Goal: Check status: Check status

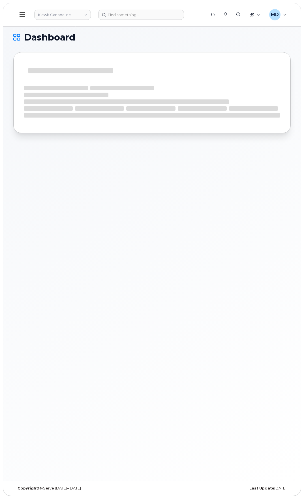
drag, startPoint x: 0, startPoint y: 0, endPoint x: 62, endPoint y: 169, distance: 179.7
click at [62, 169] on div "Dashboard" at bounding box center [152, 252] width 298 height 458
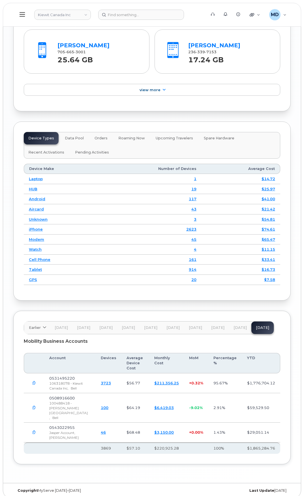
scroll to position [935, 0]
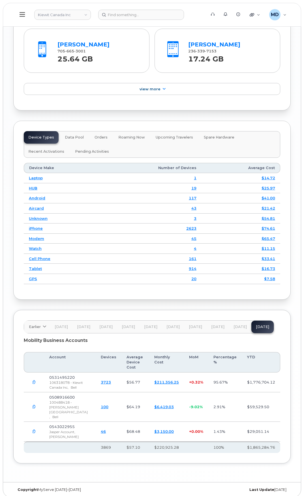
click at [105, 142] on button "Orders" at bounding box center [101, 137] width 22 height 12
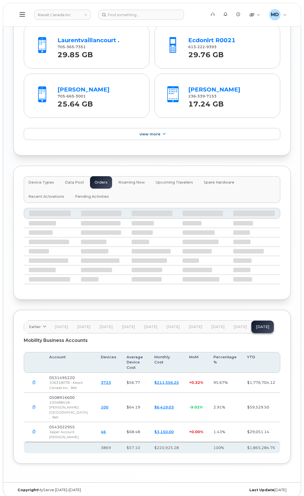
scroll to position [903, 0]
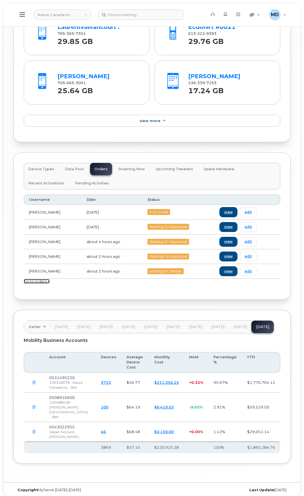
click at [49, 284] on link "Go to orders »" at bounding box center [37, 281] width 26 height 5
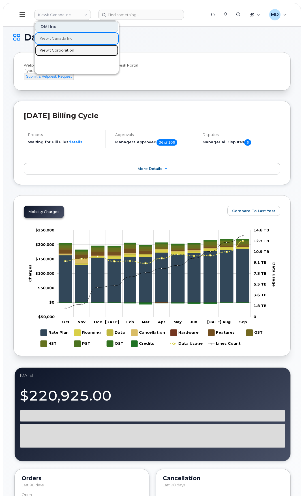
drag, startPoint x: 58, startPoint y: 47, endPoint x: 155, endPoint y: 0, distance: 107.7
click at [58, 47] on link "Kiewit Corporation" at bounding box center [76, 50] width 83 height 11
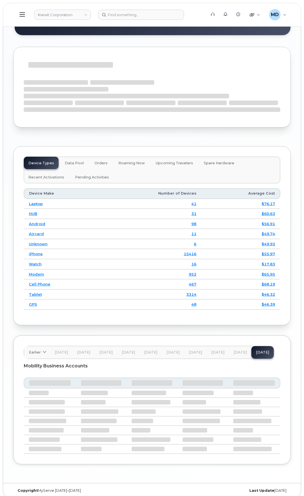
scroll to position [804, 0]
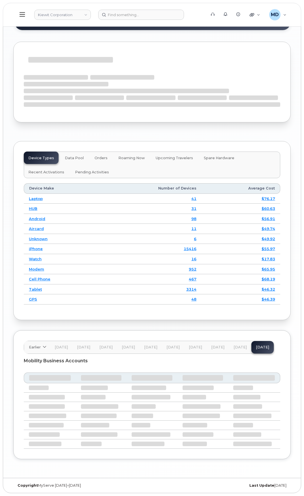
click at [102, 159] on span "Orders" at bounding box center [101, 158] width 13 height 5
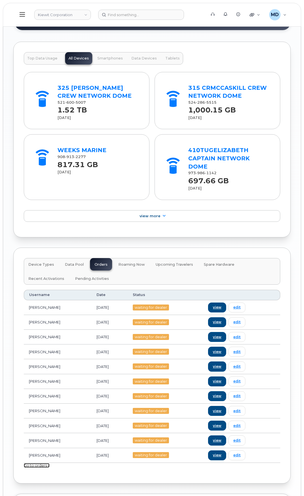
click at [41, 464] on link "Go to orders »" at bounding box center [37, 466] width 26 height 5
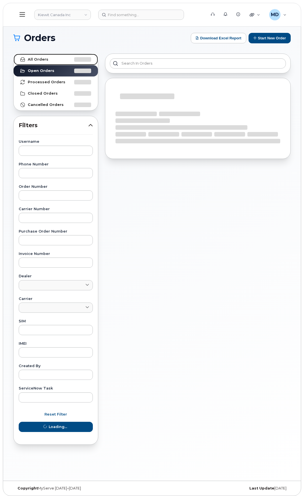
click at [54, 62] on link "All Orders" at bounding box center [56, 59] width 84 height 11
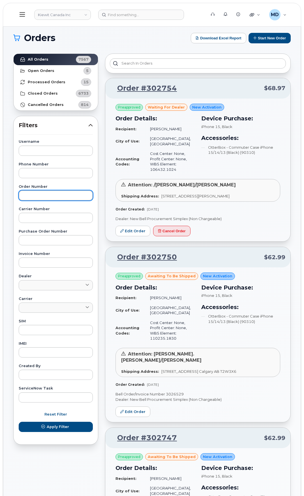
click at [37, 193] on input "text" at bounding box center [56, 196] width 74 height 10
click at [19, 422] on button "Apply Filter" at bounding box center [56, 427] width 74 height 10
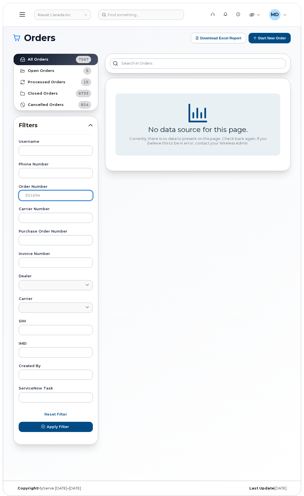
drag, startPoint x: 5, startPoint y: 205, endPoint x: -30, endPoint y: 207, distance: 34.4
click at [0, 207] on html "Kiewit Canada Inc Support Alerts Knowledge Base Quicklinks Suspend / Cancel Dev…" at bounding box center [152, 249] width 304 height 499
type input "302129"
click at [19, 422] on button "Apply Filter" at bounding box center [56, 427] width 74 height 10
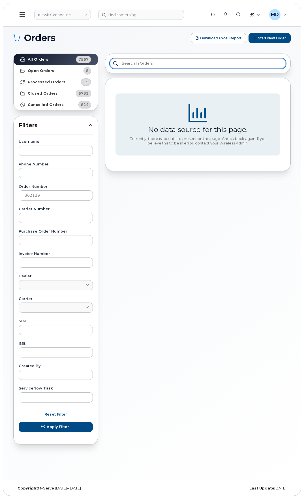
click at [161, 61] on input "text" at bounding box center [198, 63] width 176 height 10
type input "o"
type input "ivonne"
click at [129, 66] on input "ivonne" at bounding box center [198, 63] width 176 height 10
drag, startPoint x: 152, startPoint y: 58, endPoint x: 52, endPoint y: 64, distance: 100.0
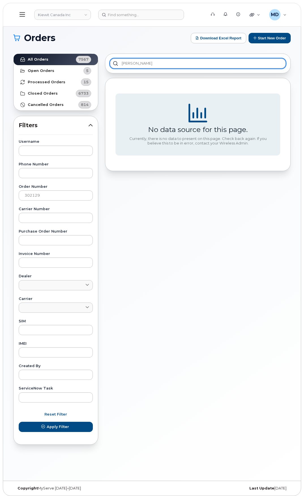
click at [63, 64] on div "All Orders 7567 Open Orders 5 Processed Orders 15 Closed Orders 6733 Cancelled …" at bounding box center [152, 249] width 285 height 398
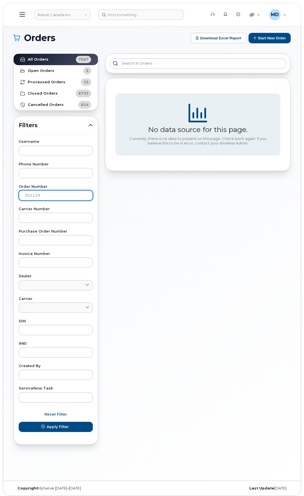
drag, startPoint x: 49, startPoint y: 196, endPoint x: -37, endPoint y: 200, distance: 86.3
click at [0, 200] on html "Kiewit Canada Inc Support Alerts Knowledge Base Quicklinks Suspend / Cancel Dev…" at bounding box center [152, 249] width 304 height 499
click at [19, 422] on button "Apply Filter" at bounding box center [56, 427] width 74 height 10
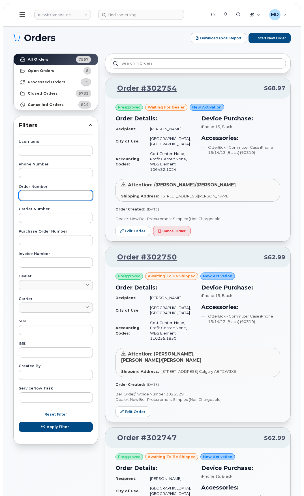
click at [65, 197] on input "text" at bounding box center [56, 196] width 74 height 10
click at [19, 422] on button "Apply Filter" at bounding box center [56, 427] width 74 height 10
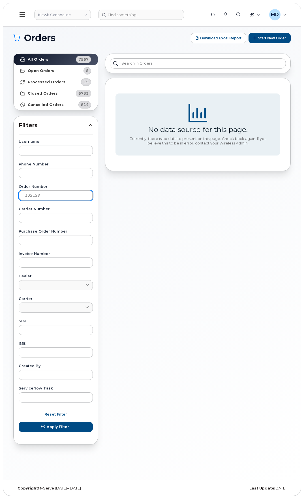
drag, startPoint x: 49, startPoint y: 195, endPoint x: -36, endPoint y: 213, distance: 87.0
click at [0, 213] on html "Kiewit Canada Inc Support Alerts Knowledge Base Quicklinks Suspend / Cancel Dev…" at bounding box center [152, 249] width 304 height 499
type input "302754"
click at [19, 422] on button "Apply Filter" at bounding box center [56, 427] width 74 height 10
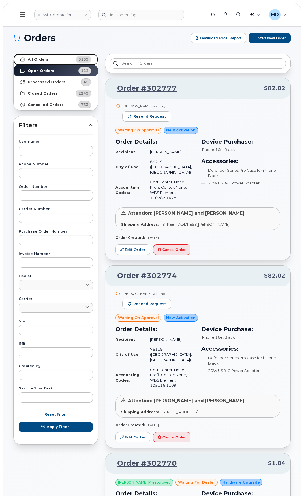
click at [54, 60] on link "All Orders 3159" at bounding box center [56, 59] width 84 height 11
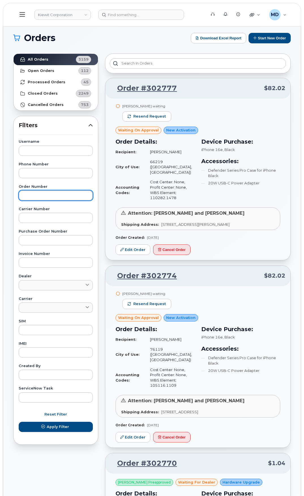
click at [39, 198] on input "text" at bounding box center [56, 196] width 74 height 10
type input "301694"
click at [19, 422] on button "Apply Filter" at bounding box center [56, 427] width 74 height 10
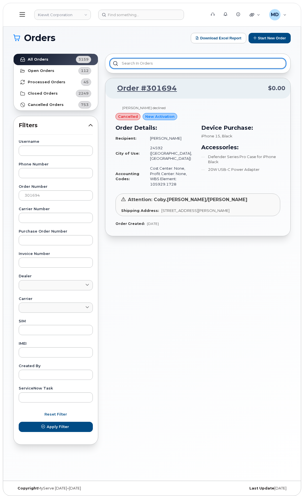
click at [142, 65] on input "text" at bounding box center [198, 63] width 176 height 10
type input "liam bonner"
drag, startPoint x: 157, startPoint y: 64, endPoint x: 90, endPoint y: 70, distance: 67.4
click at [74, 73] on div "All Orders 3159 Open Orders 112 Processed Orders 45 Closed Orders 2249 Cancelle…" at bounding box center [152, 249] width 285 height 398
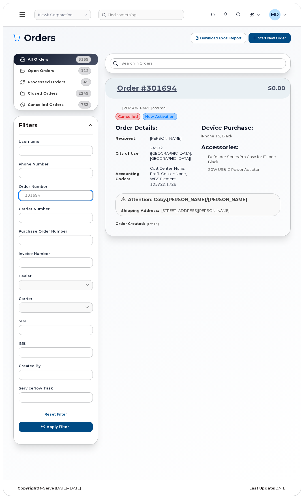
drag, startPoint x: 51, startPoint y: 196, endPoint x: -13, endPoint y: 201, distance: 64.3
click at [0, 201] on html "Kiewit Corporation Support Alerts Knowledge Base Quicklinks Suspend / Cancel De…" at bounding box center [152, 249] width 304 height 499
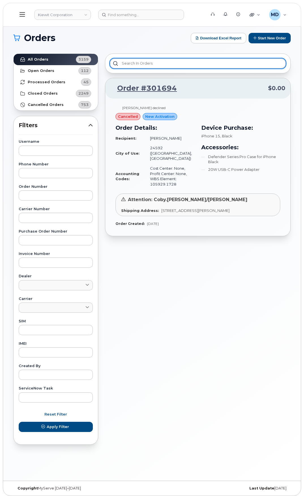
click at [139, 61] on input "text" at bounding box center [198, 63] width 176 height 10
type input "liam bonner"
click at [148, 64] on input "liam bonner" at bounding box center [198, 63] width 176 height 10
drag, startPoint x: 148, startPoint y: 64, endPoint x: 57, endPoint y: 67, distance: 91.1
click at [65, 64] on div "All Orders 3159 Open Orders 112 Processed Orders 45 Closed Orders 2249 Cancelle…" at bounding box center [152, 249] width 285 height 398
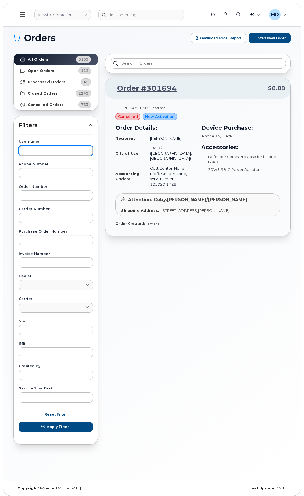
click at [46, 150] on input "text" at bounding box center [56, 151] width 74 height 10
type input "liam bonner"
click at [19, 422] on button "Apply Filter" at bounding box center [56, 427] width 74 height 10
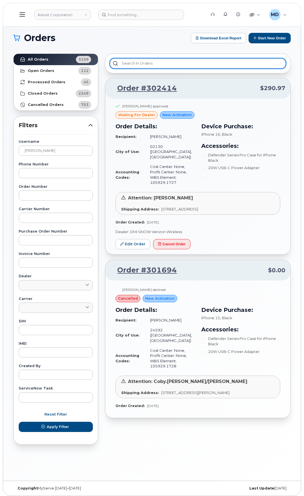
click at [138, 64] on input "text" at bounding box center [198, 63] width 176 height 10
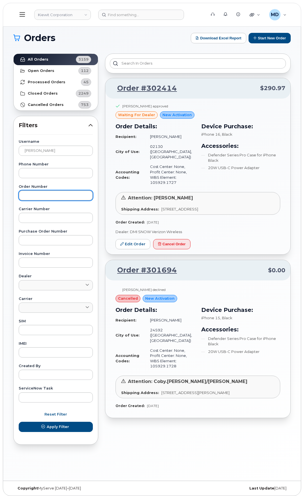
click at [42, 195] on input "text" at bounding box center [56, 196] width 74 height 10
type input "302129"
click at [19, 422] on button "Apply Filter" at bounding box center [56, 427] width 74 height 10
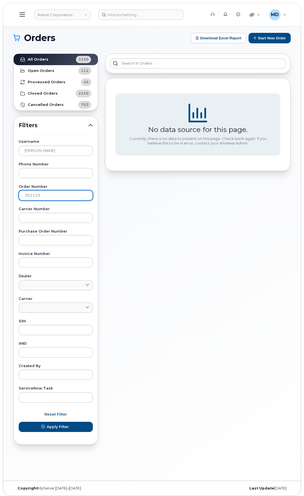
click at [51, 199] on input "302129" at bounding box center [56, 196] width 74 height 10
drag, startPoint x: 57, startPoint y: 197, endPoint x: -62, endPoint y: 193, distance: 119.4
click at [0, 193] on html "Kiewit Corporation Support Alerts Knowledge Base Quicklinks Suspend / Cancel De…" at bounding box center [152, 249] width 304 height 499
click at [19, 422] on button "Apply Filter" at bounding box center [56, 427] width 74 height 10
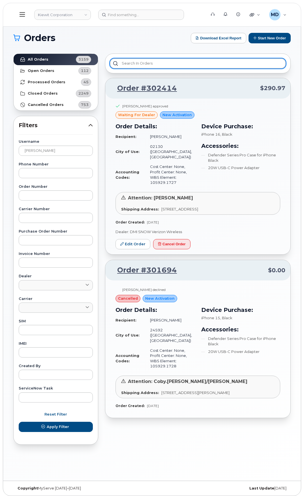
click at [152, 60] on input "text" at bounding box center [198, 63] width 176 height 10
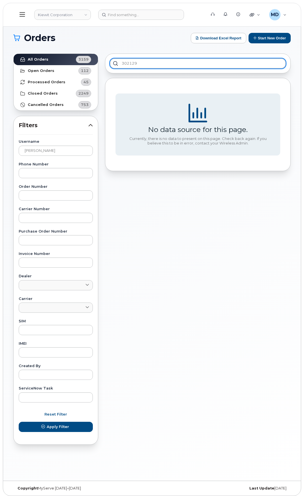
type input "302129"
drag, startPoint x: 142, startPoint y: 61, endPoint x: 54, endPoint y: 71, distance: 88.8
click at [77, 68] on div "All Orders 3159 Open Orders 112 Processed Orders 45 Closed Orders 2249 Cancelle…" at bounding box center [152, 249] width 285 height 398
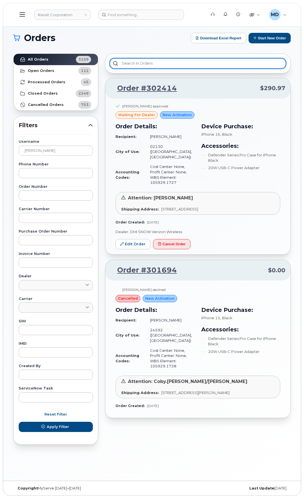
click at [135, 62] on input "text" at bounding box center [198, 63] width 176 height 10
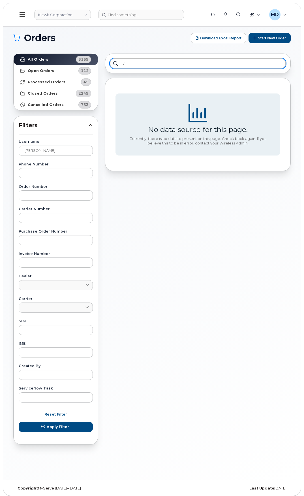
type input "i"
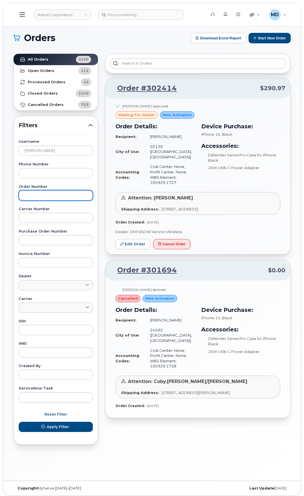
click at [53, 194] on input "text" at bounding box center [56, 196] width 74 height 10
click at [19, 422] on button "Apply Filter" at bounding box center [56, 427] width 74 height 10
click at [53, 196] on input "text" at bounding box center [56, 196] width 74 height 10
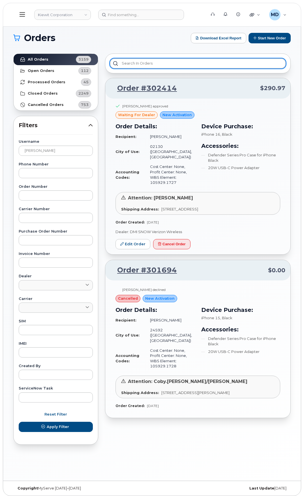
click at [149, 62] on input "text" at bounding box center [198, 63] width 176 height 10
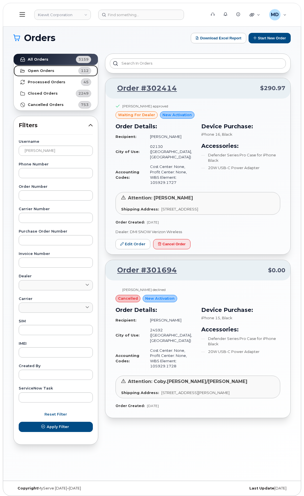
click at [42, 68] on link "Open Orders 112" at bounding box center [56, 70] width 84 height 11
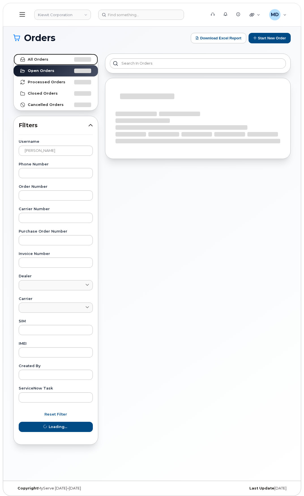
click at [62, 58] on link "All Orders" at bounding box center [56, 59] width 84 height 11
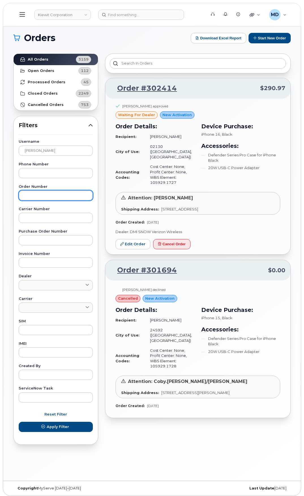
click at [47, 196] on input "text" at bounding box center [56, 196] width 74 height 10
type input "302129"
click at [19, 422] on button "Apply Filter" at bounding box center [56, 427] width 74 height 10
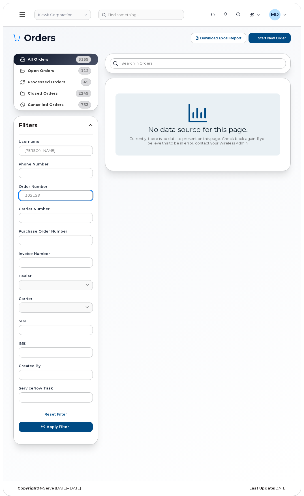
drag, startPoint x: 47, startPoint y: 196, endPoint x: -33, endPoint y: 196, distance: 80.0
click at [0, 196] on html "Kiewit Corporation Support Alerts Knowledge Base Quicklinks Suspend / Cancel De…" at bounding box center [152, 249] width 304 height 499
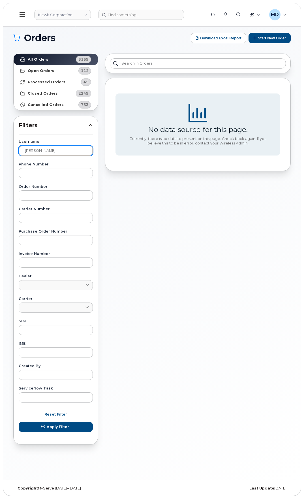
drag, startPoint x: 29, startPoint y: 158, endPoint x: -10, endPoint y: 159, distance: 39.7
click at [0, 159] on html "Kiewit Corporation Support Alerts Knowledge Base Quicklinks Suspend / Cancel De…" at bounding box center [152, 249] width 304 height 499
click at [42, 187] on label "Order Number" at bounding box center [56, 187] width 74 height 4
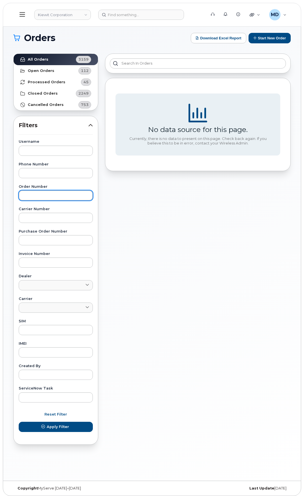
click at [54, 197] on input "text" at bounding box center [56, 196] width 74 height 10
click at [19, 422] on button "Apply Filter" at bounding box center [56, 427] width 74 height 10
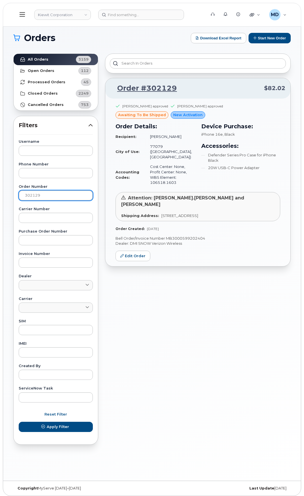
drag, startPoint x: 48, startPoint y: 197, endPoint x: -78, endPoint y: 206, distance: 126.5
click at [0, 206] on html "Kiewit Corporation Support Alerts Knowledge Base Quicklinks Suspend / Cancel De…" at bounding box center [152, 249] width 304 height 499
type input "302754"
click at [19, 422] on button "Apply Filter" at bounding box center [56, 427] width 74 height 10
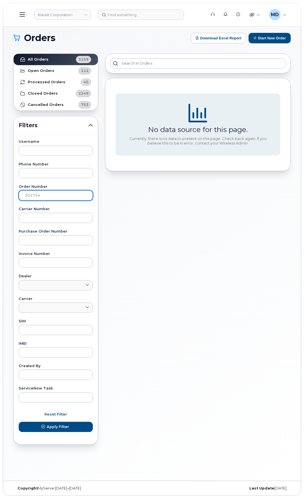
drag, startPoint x: 55, startPoint y: 198, endPoint x: -38, endPoint y: 197, distance: 92.7
click at [0, 197] on html "Kiewit Corporation Support Alerts Knowledge Base Quicklinks Suspend / Cancel De…" at bounding box center [152, 249] width 304 height 499
